Goal: Task Accomplishment & Management: Complete application form

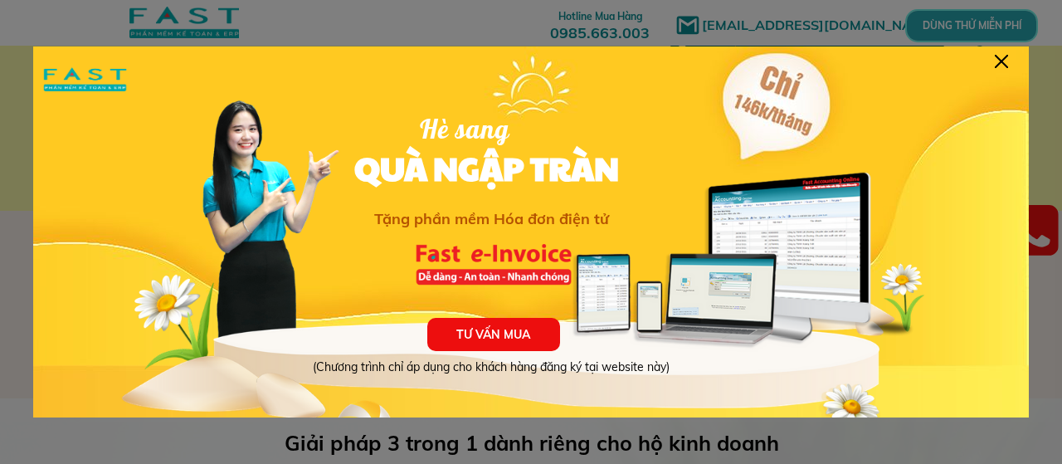
click at [844, 17] on div at bounding box center [531, 232] width 1062 height 464
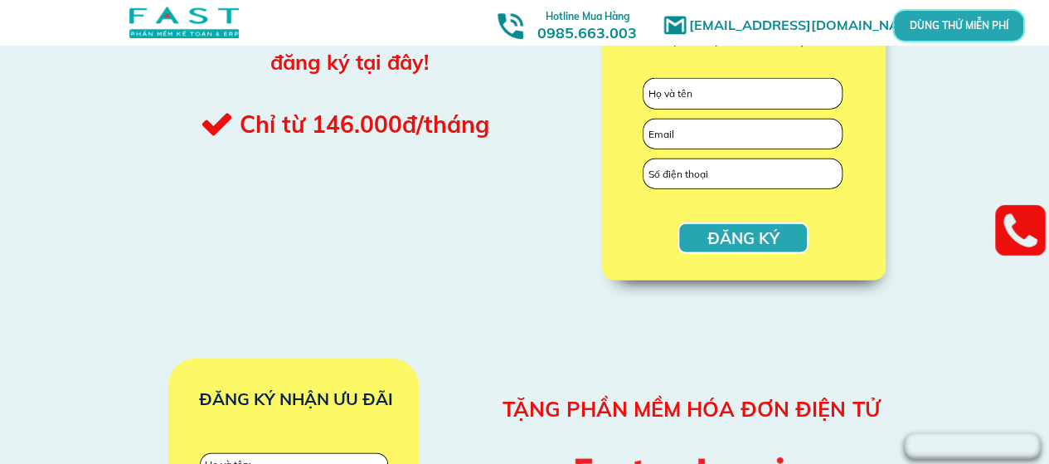
scroll to position [1742, 0]
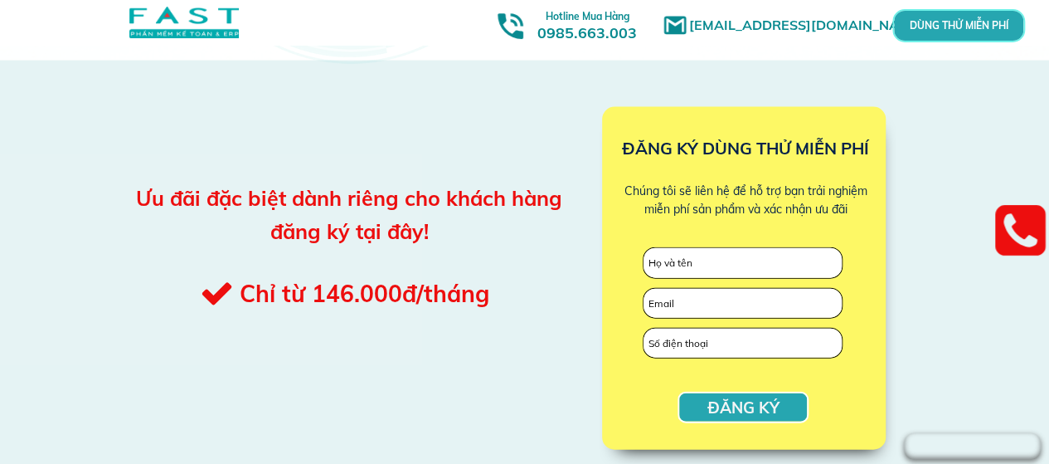
click at [776, 256] on input "text" at bounding box center [743, 263] width 198 height 30
type input "[PERSON_NAME]"
click at [799, 312] on input "email" at bounding box center [743, 304] width 198 height 30
type input "[EMAIL_ADDRESS][DOMAIN_NAME]"
click at [836, 341] on input "tel" at bounding box center [743, 344] width 198 height 30
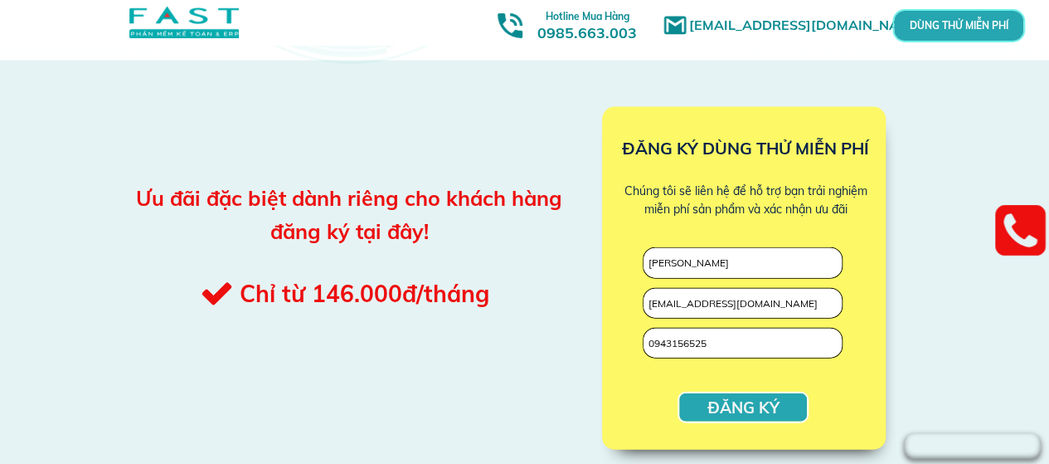
type input "0943156525"
click button "submit" at bounding box center [0, 0] width 0 height 0
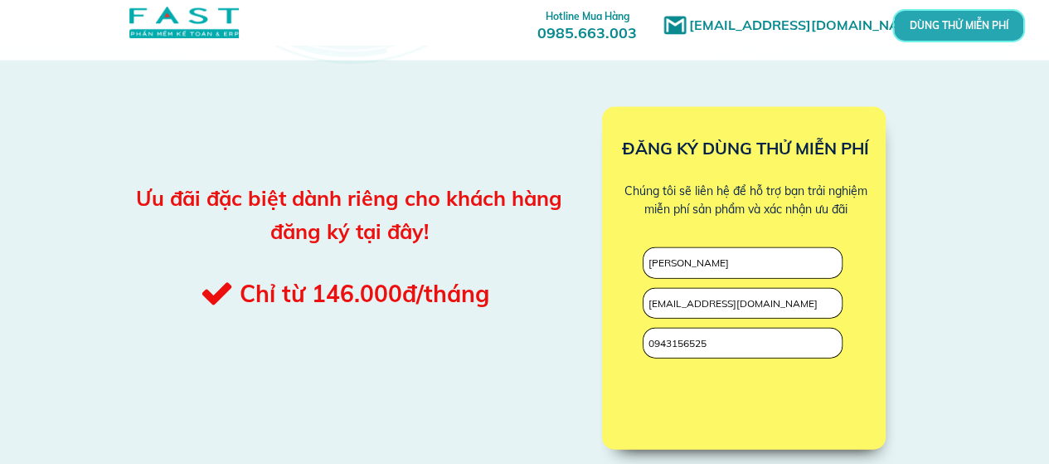
scroll to position [2001, 0]
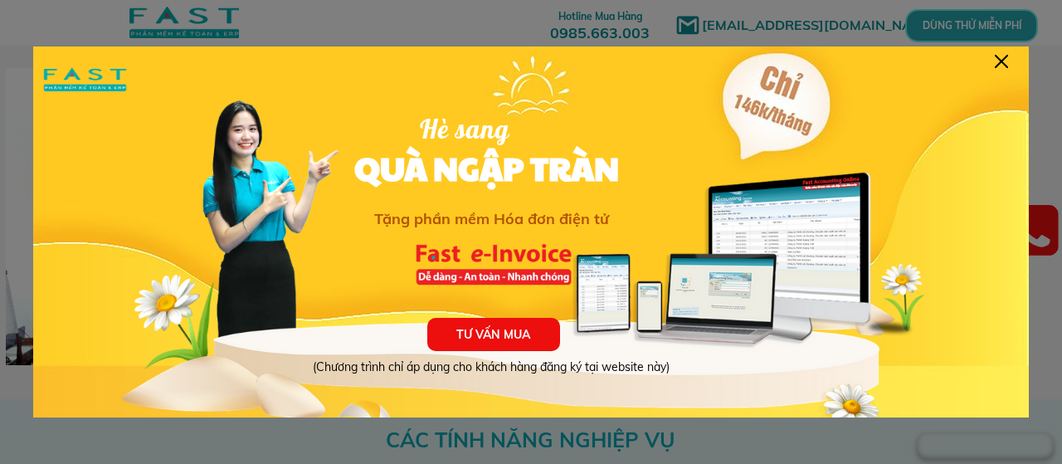
click at [1023, 10] on div at bounding box center [531, 232] width 1062 height 464
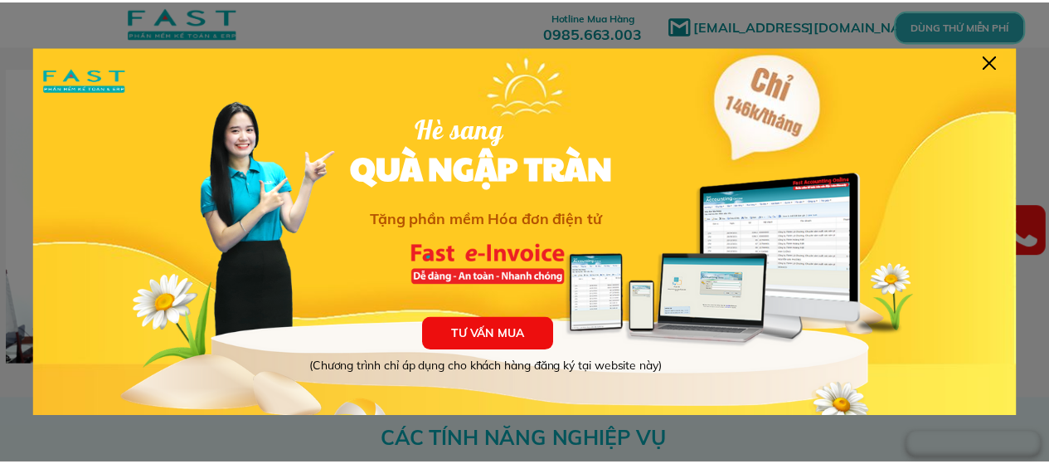
scroll to position [2572, 0]
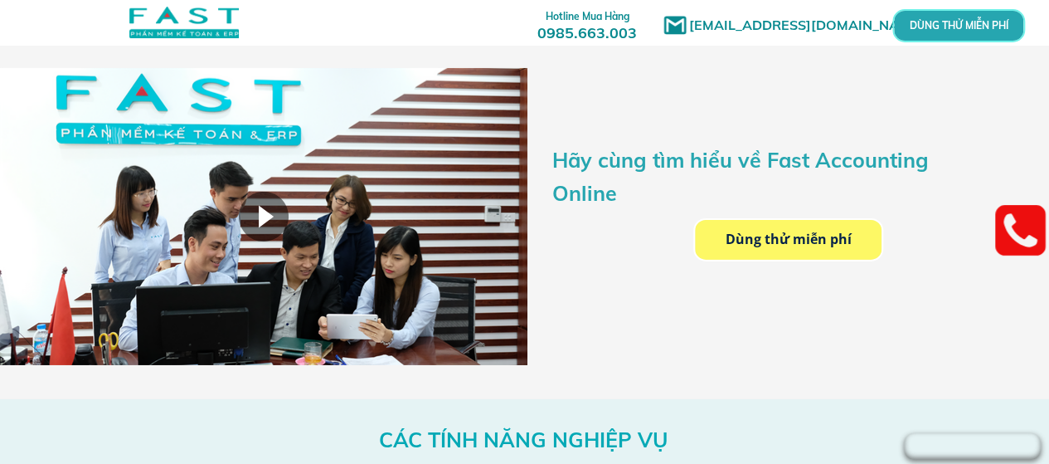
click at [979, 28] on p "DÙNG THỬ MIỄN PHÍ" at bounding box center [959, 26] width 39 height 9
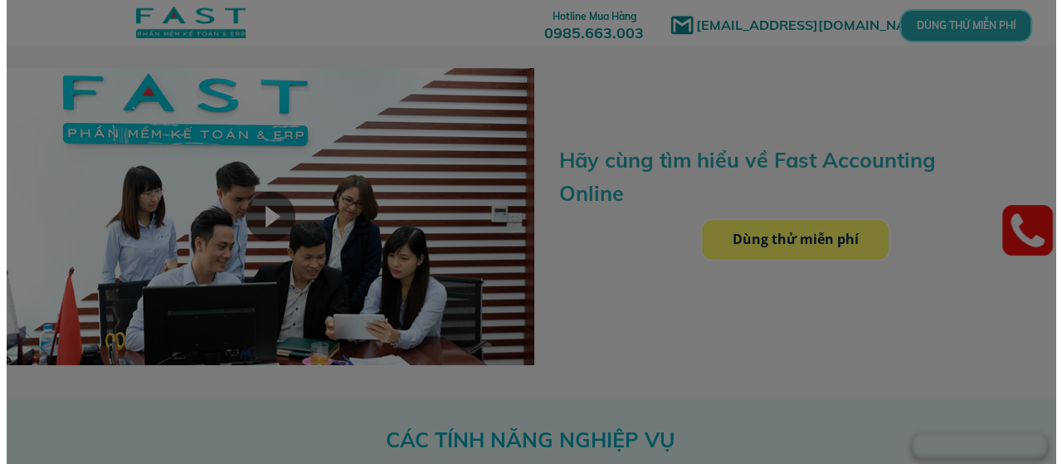
scroll to position [0, 0]
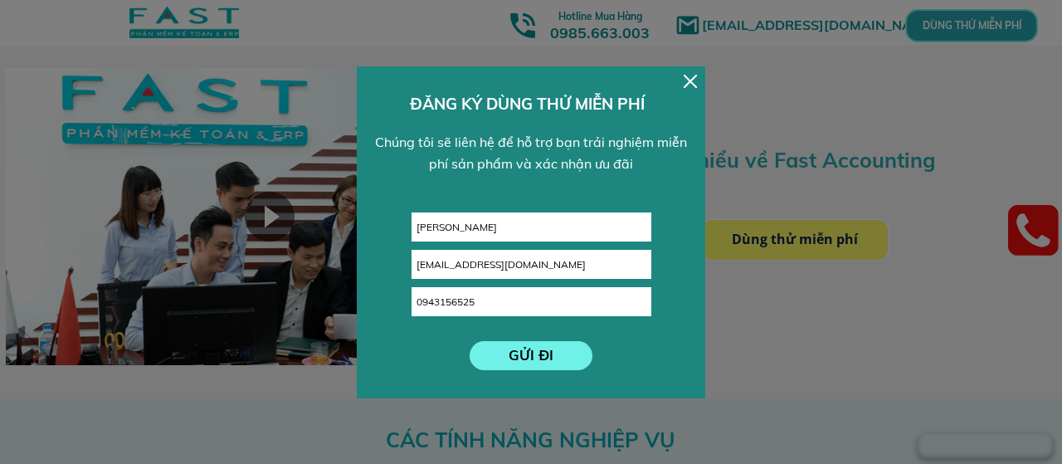
click at [559, 351] on p "GỬI ĐI" at bounding box center [532, 355] width 124 height 29
